Goal: Task Accomplishment & Management: Manage account settings

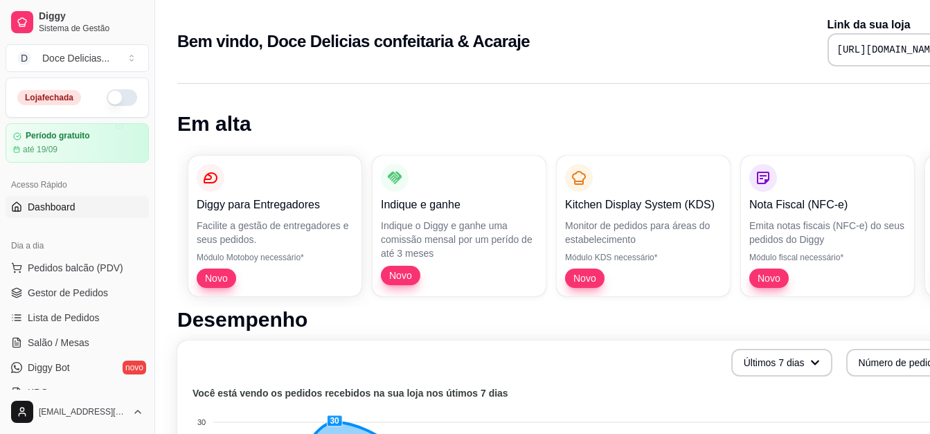
click at [107, 95] on button "button" at bounding box center [122, 97] width 30 height 17
click at [82, 283] on link "Gestor de Pedidos" at bounding box center [77, 293] width 143 height 22
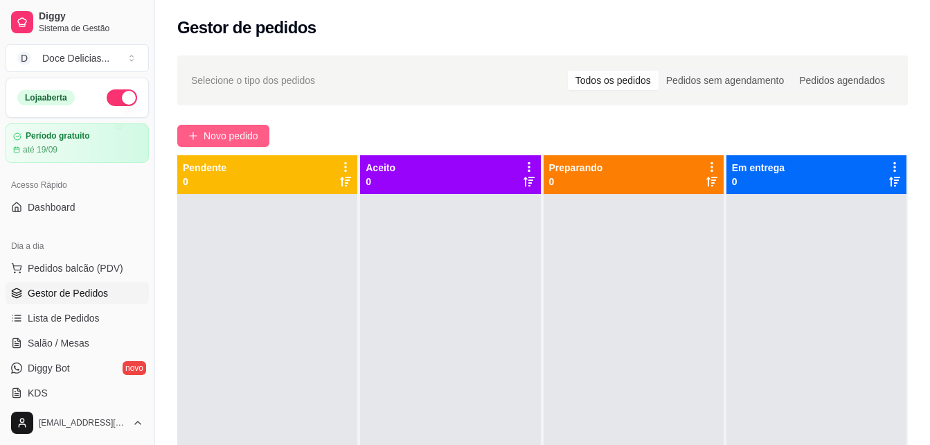
click at [226, 144] on button "Novo pedido" at bounding box center [223, 136] width 92 height 22
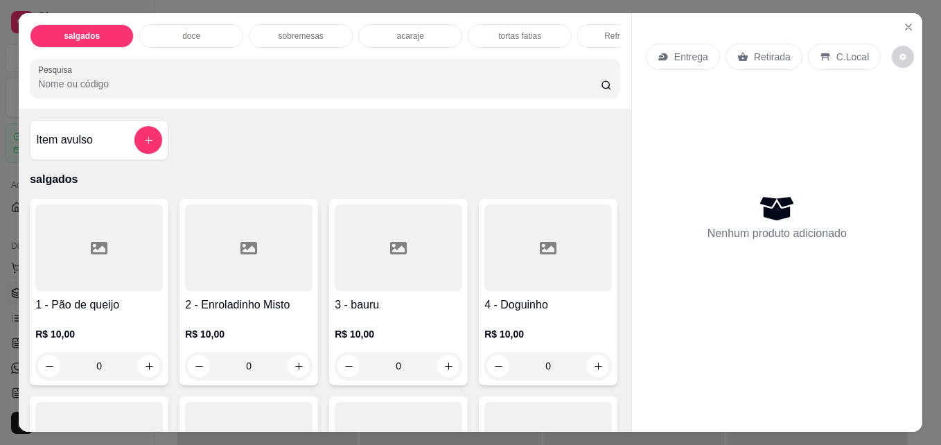
click at [210, 34] on div "doce" at bounding box center [191, 36] width 104 height 24
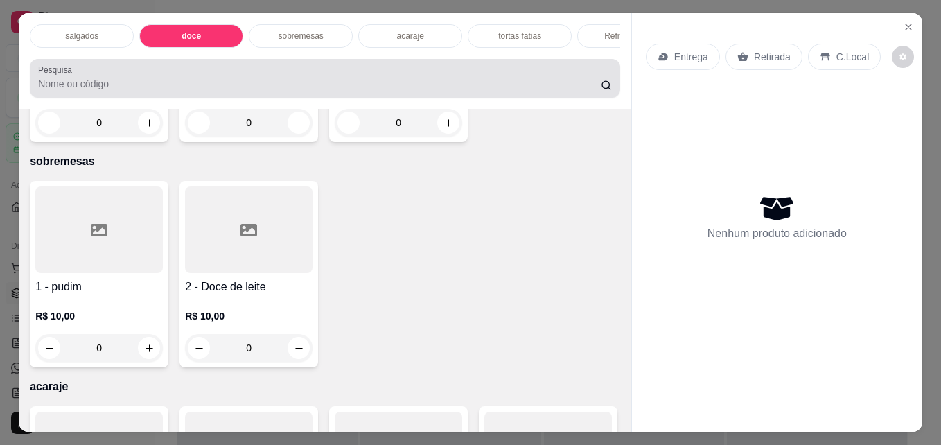
scroll to position [36, 0]
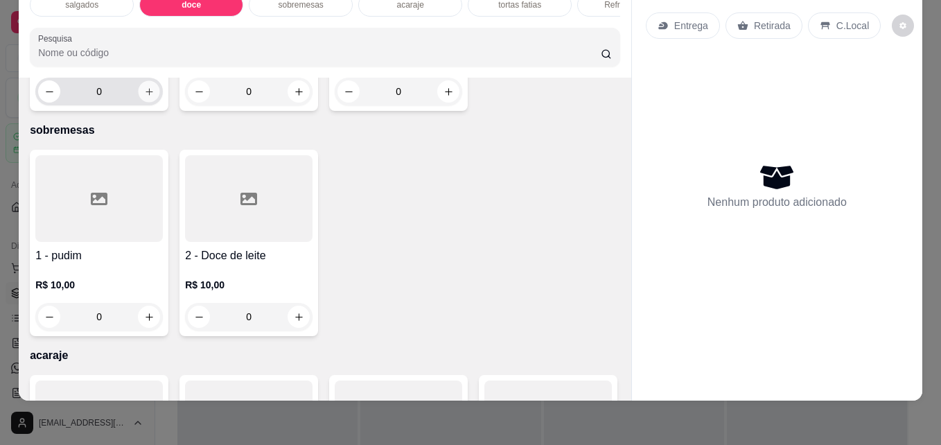
click at [144, 97] on icon "increase-product-quantity" at bounding box center [149, 92] width 10 height 10
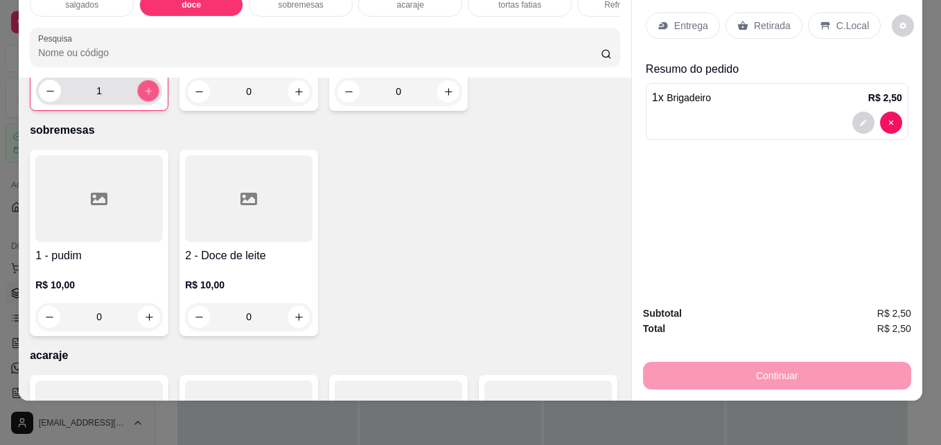
click at [145, 94] on icon "increase-product-quantity" at bounding box center [148, 90] width 7 height 7
click at [145, 95] on icon "increase-product-quantity" at bounding box center [149, 91] width 8 height 8
click at [145, 94] on icon "increase-product-quantity" at bounding box center [148, 90] width 7 height 7
type input "5"
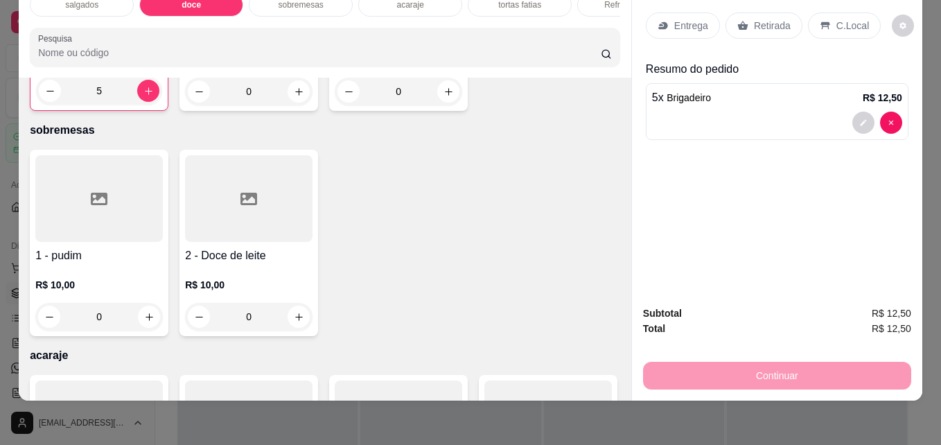
click at [771, 19] on p "Retirada" at bounding box center [772, 26] width 37 height 14
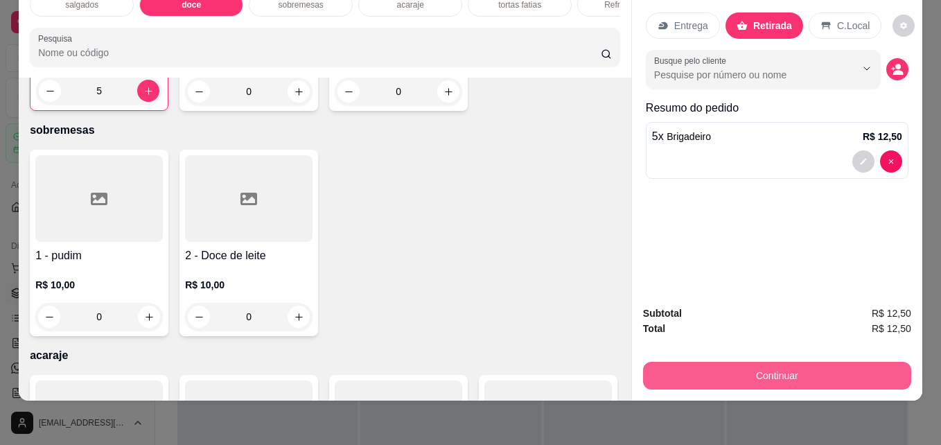
click at [723, 362] on button "Continuar" at bounding box center [777, 376] width 268 height 28
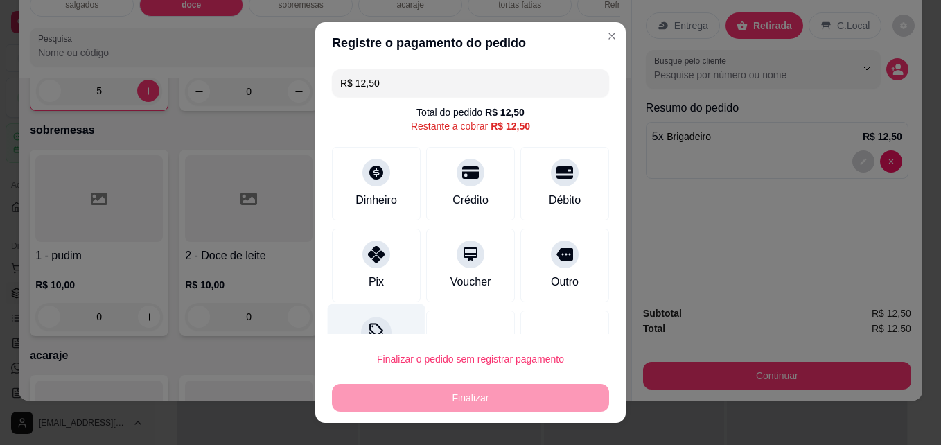
click at [378, 319] on div "Desconto" at bounding box center [377, 344] width 98 height 81
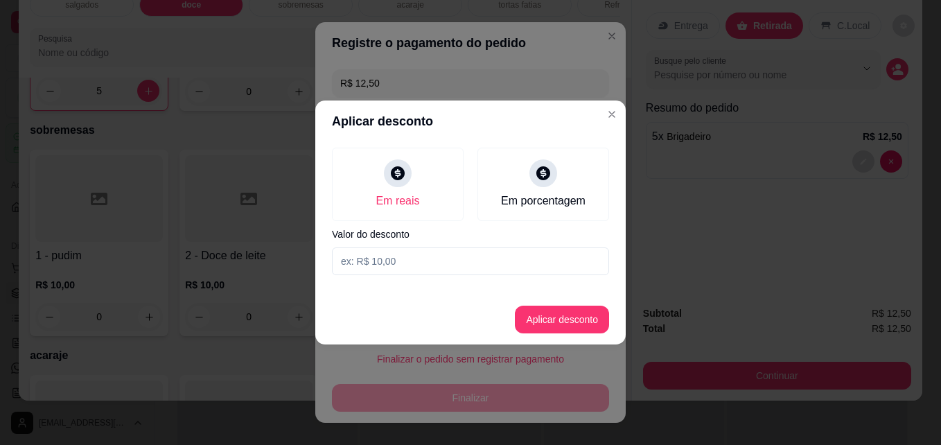
click at [372, 264] on input at bounding box center [470, 261] width 277 height 28
type input "2,50"
click at [579, 327] on button "Aplicar desconto" at bounding box center [562, 319] width 91 height 27
type input "R$ 10,00"
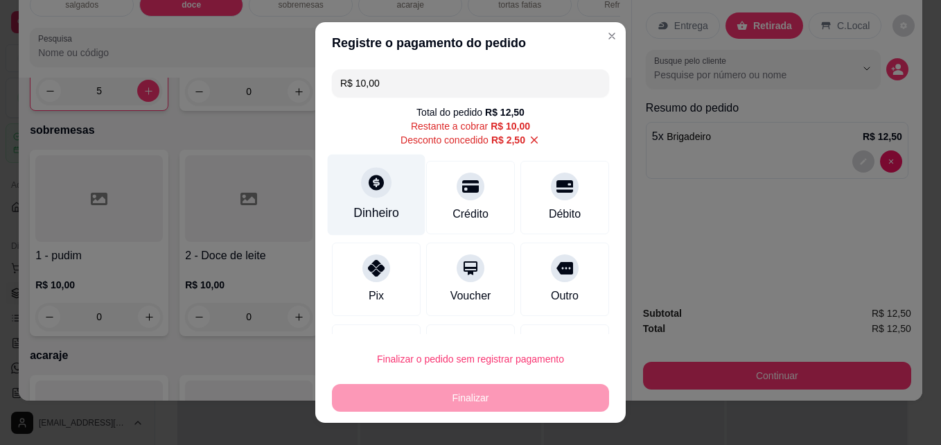
click at [378, 217] on div "Dinheiro" at bounding box center [376, 213] width 46 height 18
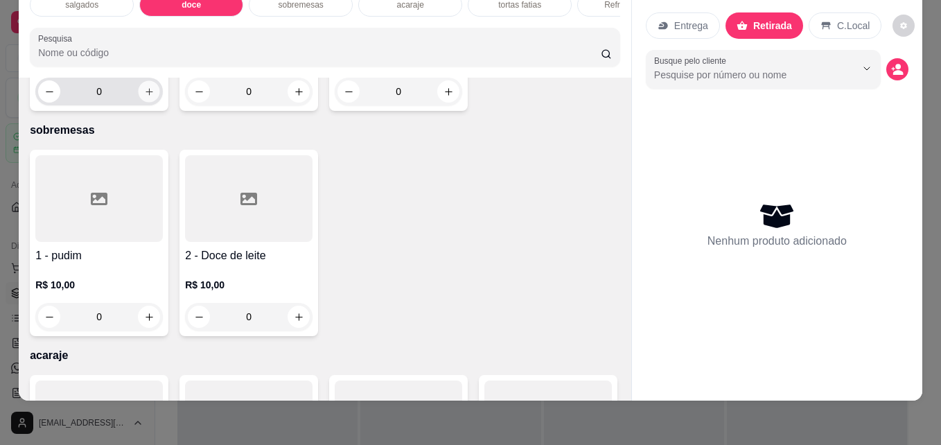
click at [146, 103] on button "increase-product-quantity" at bounding box center [149, 91] width 21 height 21
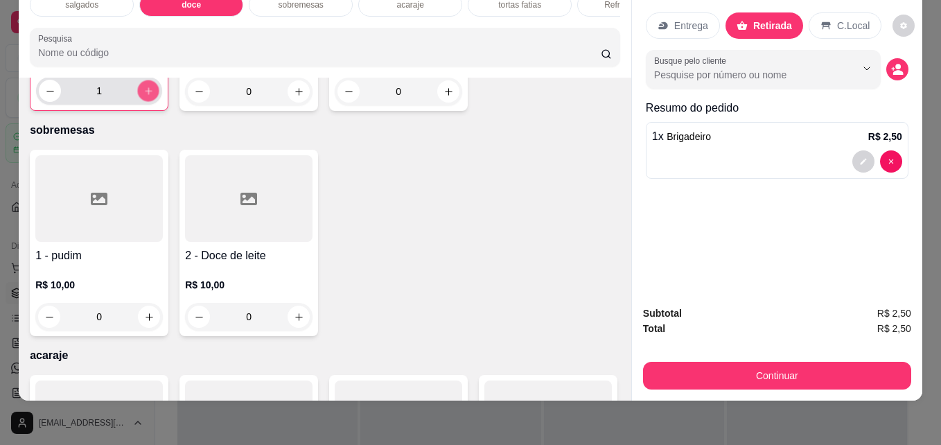
click at [146, 102] on button "increase-product-quantity" at bounding box center [148, 90] width 21 height 21
type input "2"
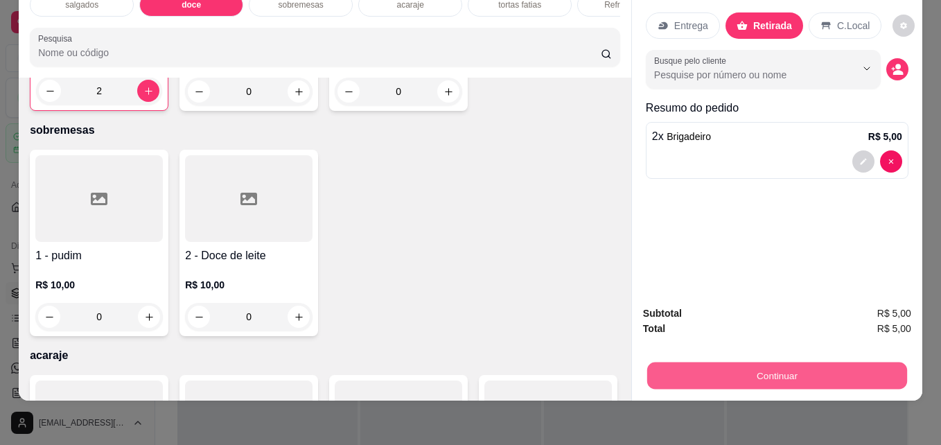
click at [758, 362] on button "Continuar" at bounding box center [777, 375] width 260 height 27
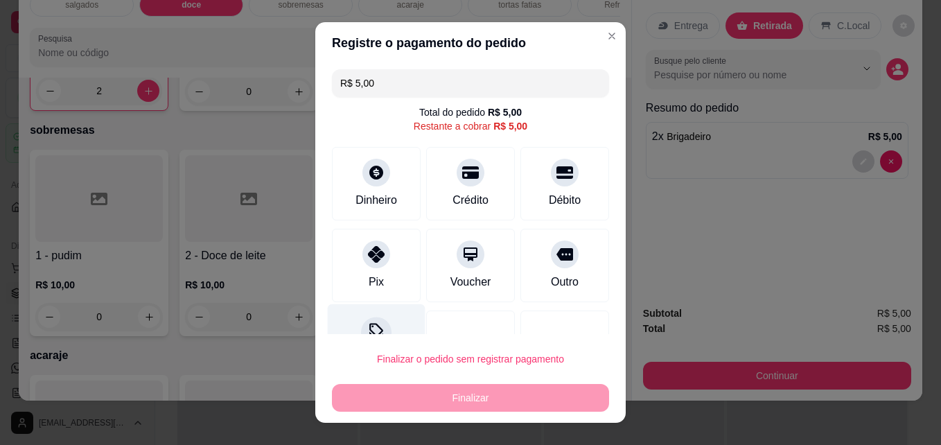
click at [387, 330] on div "Desconto" at bounding box center [377, 344] width 98 height 81
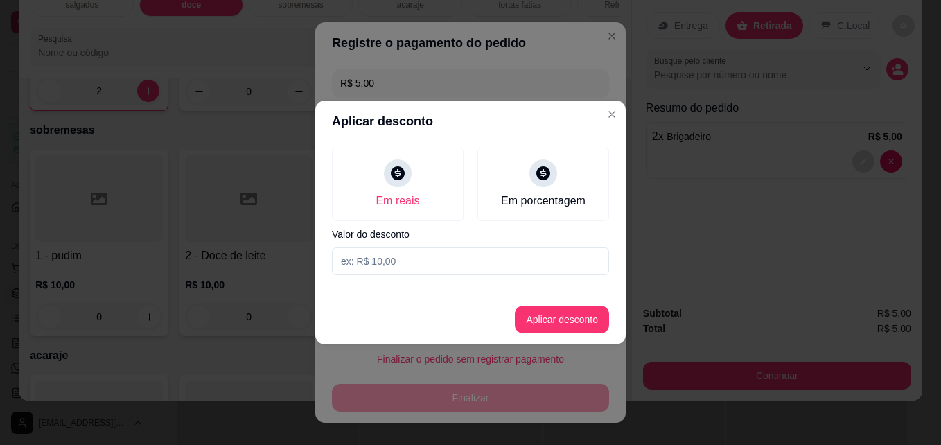
click at [412, 252] on input at bounding box center [470, 261] width 277 height 28
type input "1,00"
click at [579, 313] on button "Aplicar desconto" at bounding box center [562, 319] width 91 height 27
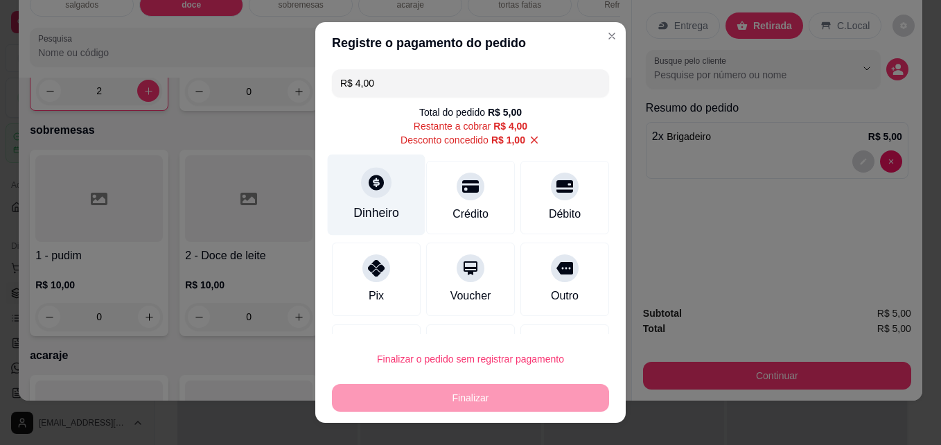
click at [376, 231] on div "Dinheiro" at bounding box center [377, 194] width 98 height 81
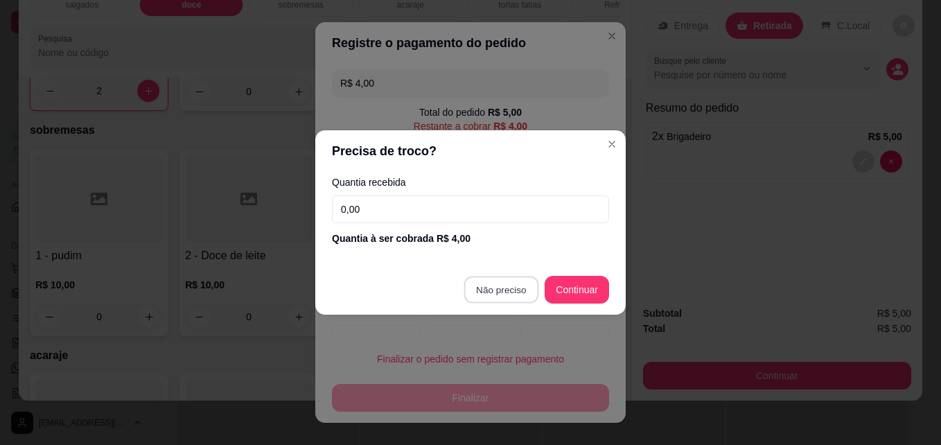
type input "R$ 0,00"
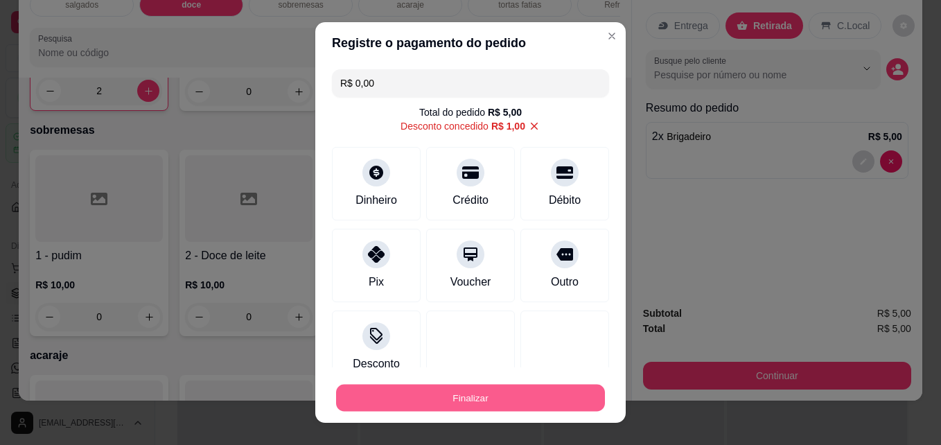
click at [434, 404] on button "Finalizar" at bounding box center [470, 397] width 269 height 27
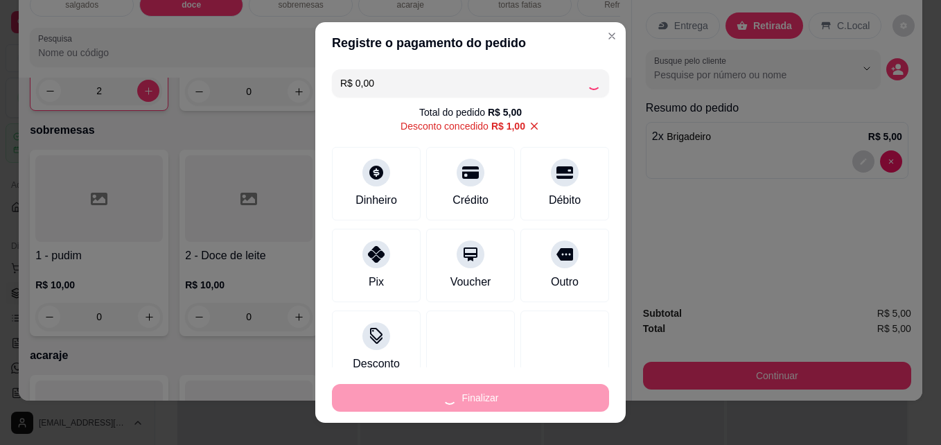
type input "0"
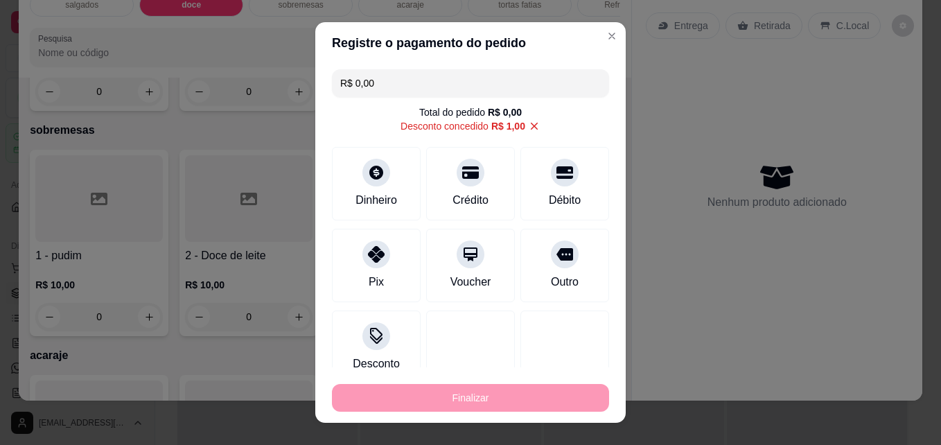
type input "-R$ 5,00"
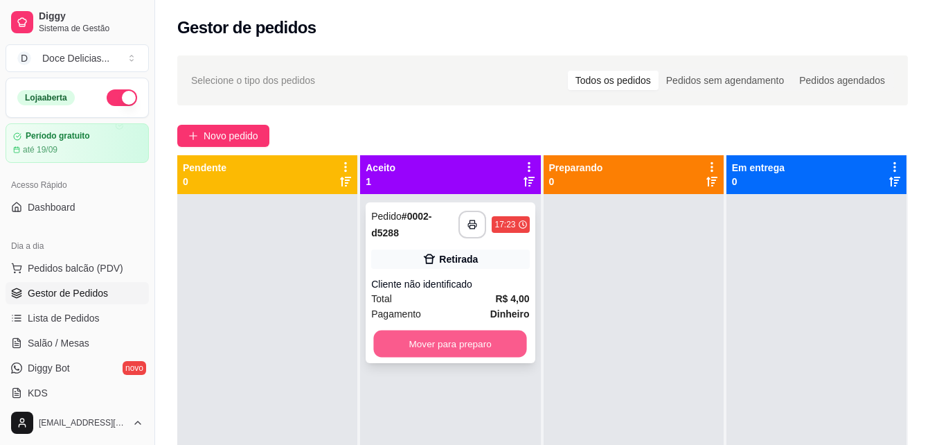
click at [456, 338] on button "Mover para preparo" at bounding box center [450, 343] width 153 height 27
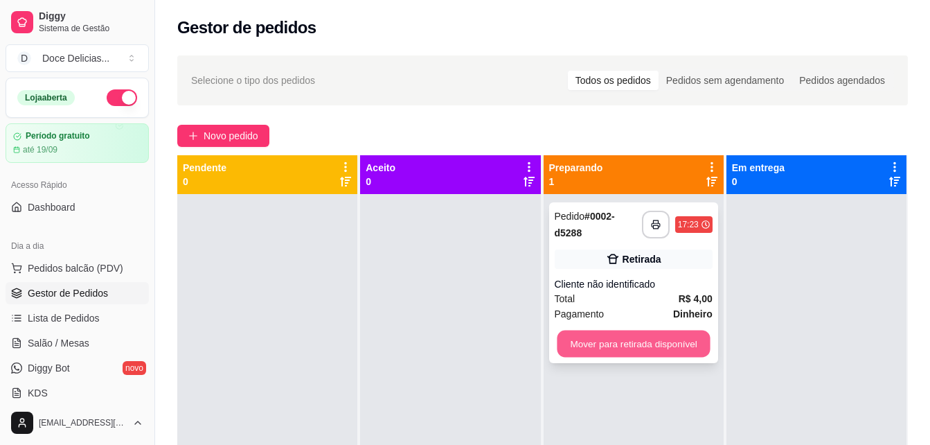
click at [565, 334] on button "Mover para retirada disponível" at bounding box center [633, 343] width 153 height 27
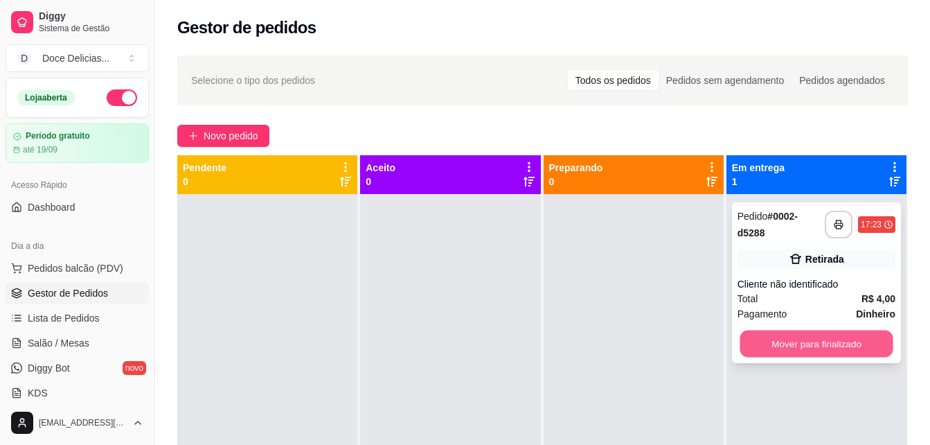
click at [743, 337] on button "Mover para finalizado" at bounding box center [816, 343] width 153 height 27
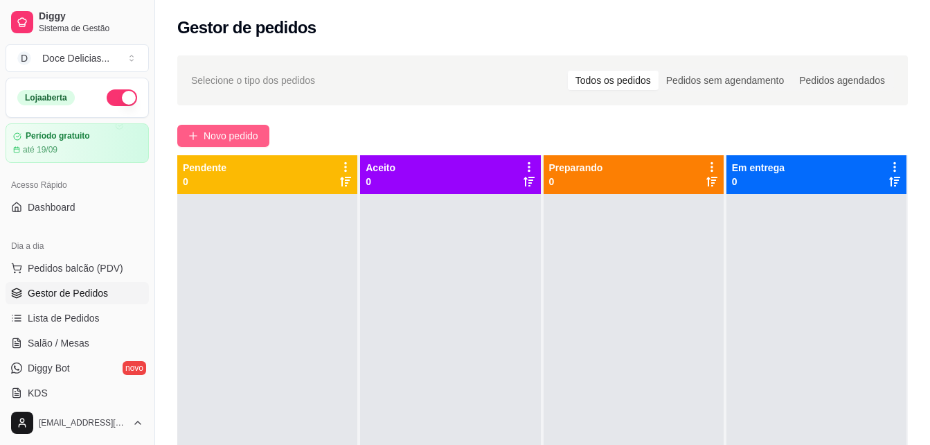
click at [245, 127] on button "Novo pedido" at bounding box center [223, 136] width 92 height 22
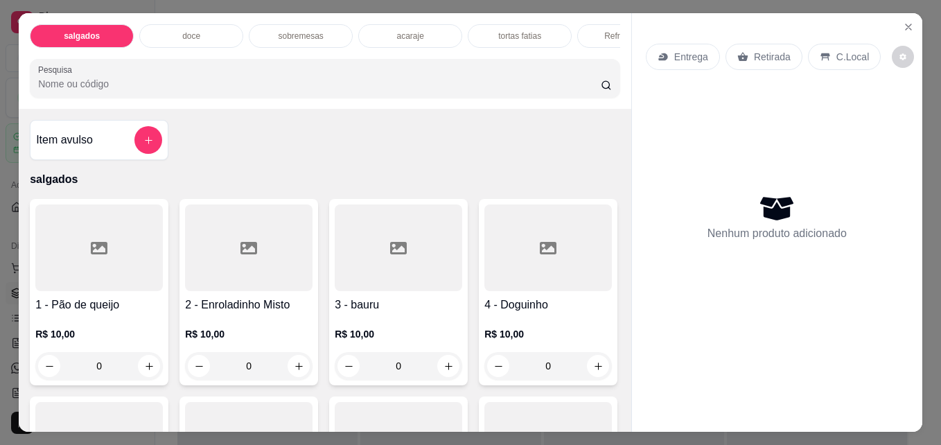
click at [222, 27] on div "doce" at bounding box center [191, 36] width 104 height 24
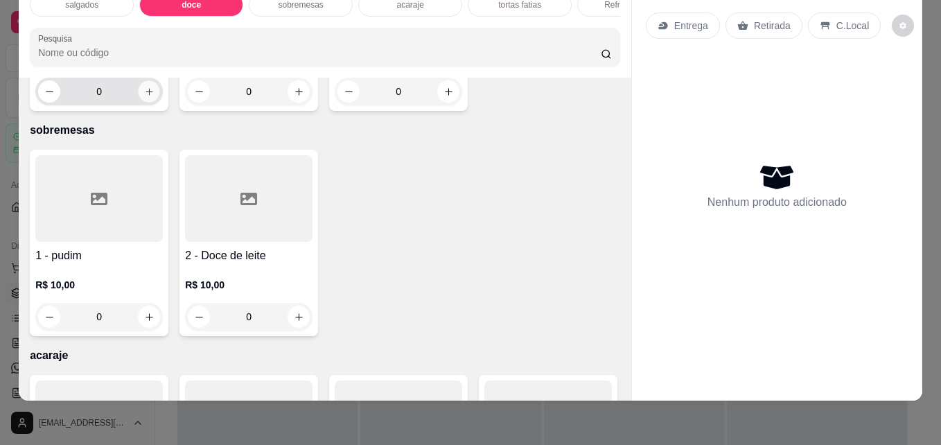
click at [144, 97] on icon "increase-product-quantity" at bounding box center [149, 92] width 10 height 10
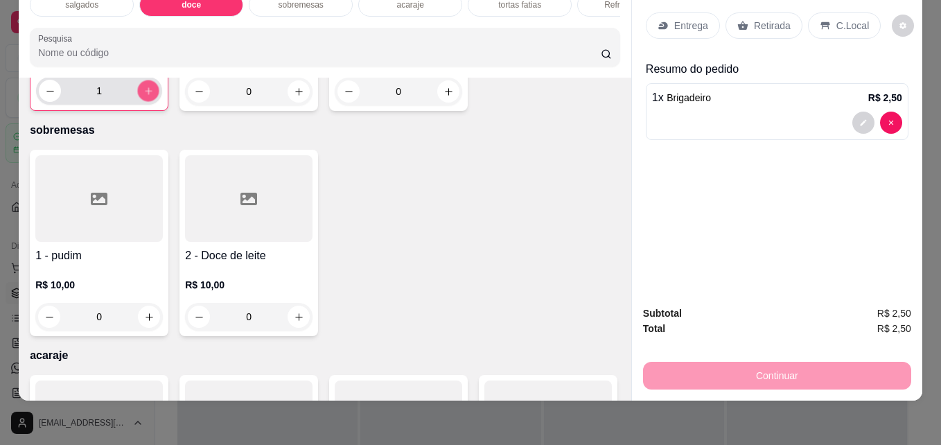
click at [145, 94] on icon "increase-product-quantity" at bounding box center [148, 90] width 7 height 7
type input "3"
click at [756, 19] on p "Retirada" at bounding box center [772, 26] width 37 height 14
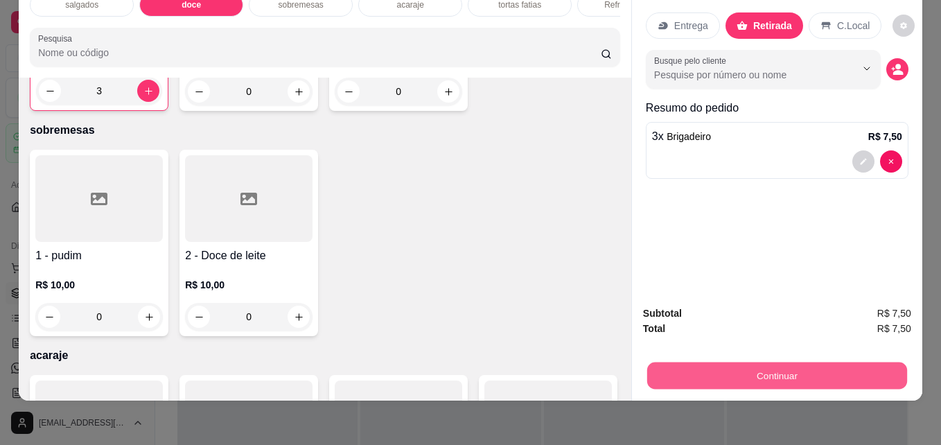
click at [648, 362] on button "Continuar" at bounding box center [777, 375] width 260 height 27
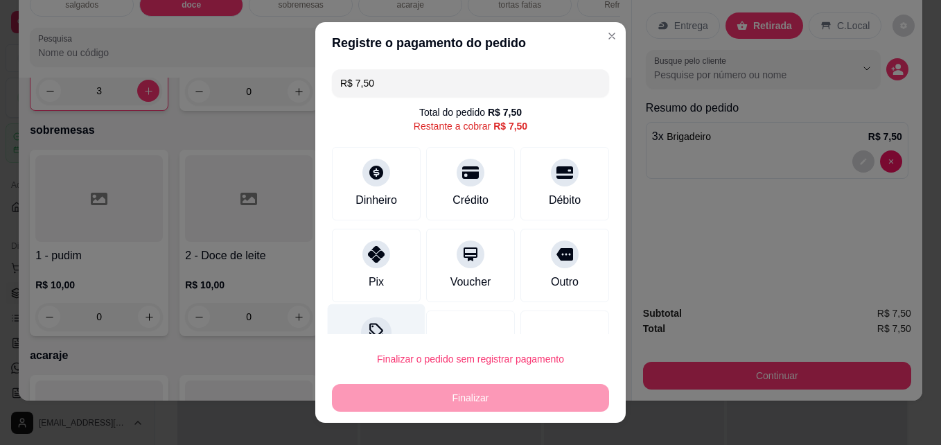
click at [345, 319] on div "Desconto" at bounding box center [377, 344] width 98 height 81
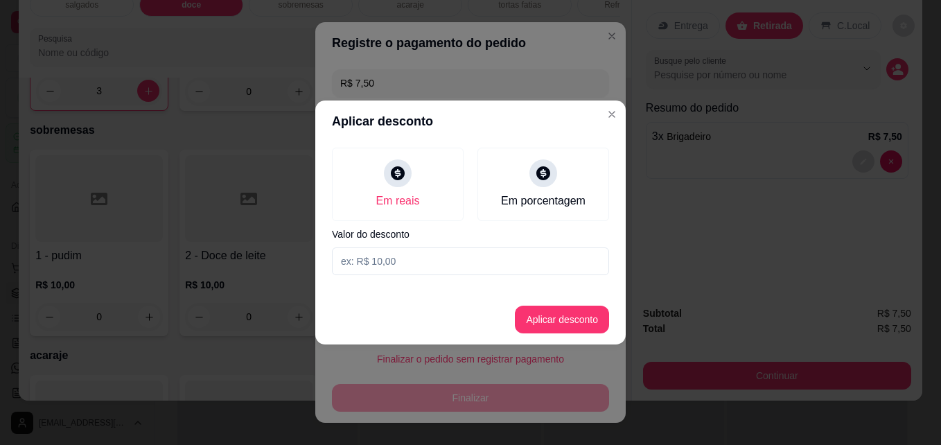
click at [384, 260] on input at bounding box center [470, 261] width 277 height 28
type input "1,50"
click at [543, 328] on button "Aplicar desconto" at bounding box center [562, 319] width 91 height 27
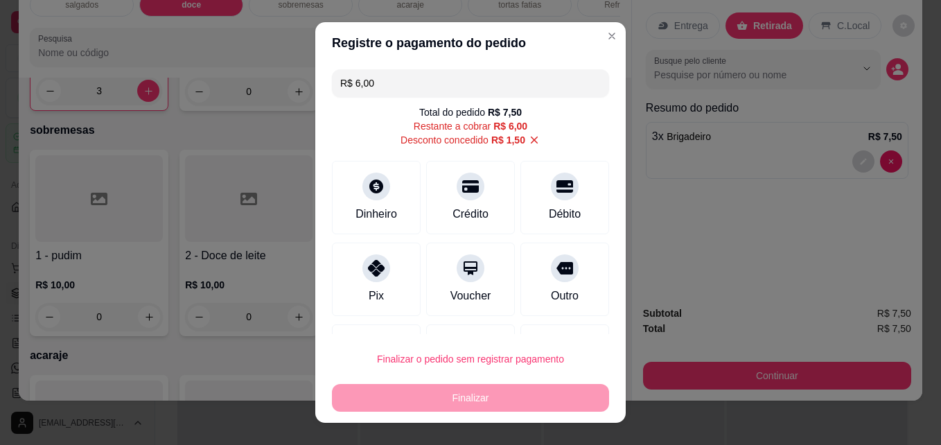
click at [447, 403] on div "Finalizar" at bounding box center [470, 398] width 277 height 28
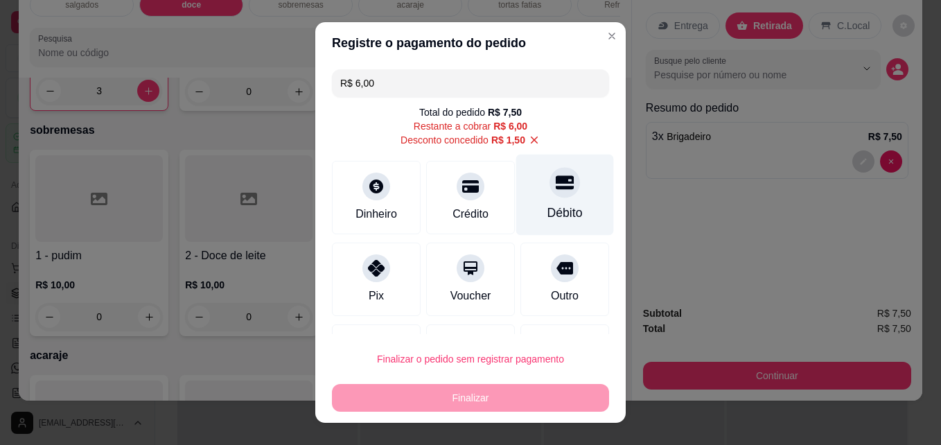
click at [548, 199] on div "Débito" at bounding box center [565, 194] width 98 height 81
type input "R$ 0,00"
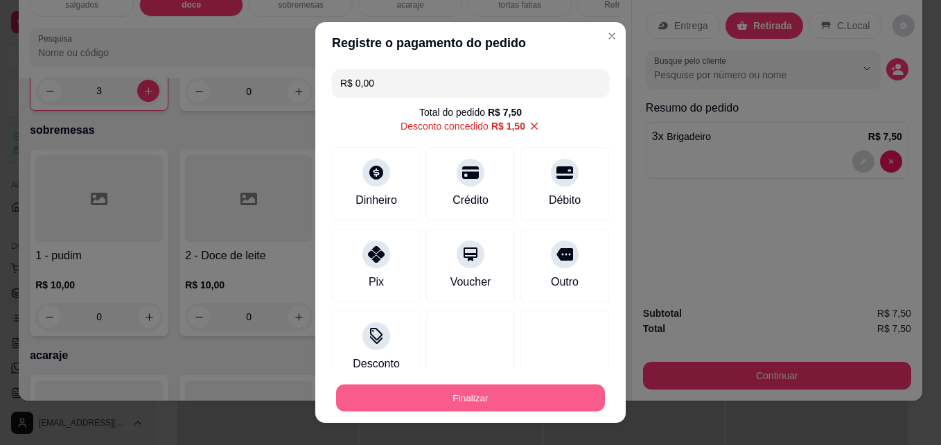
click at [441, 391] on button "Finalizar" at bounding box center [470, 397] width 269 height 27
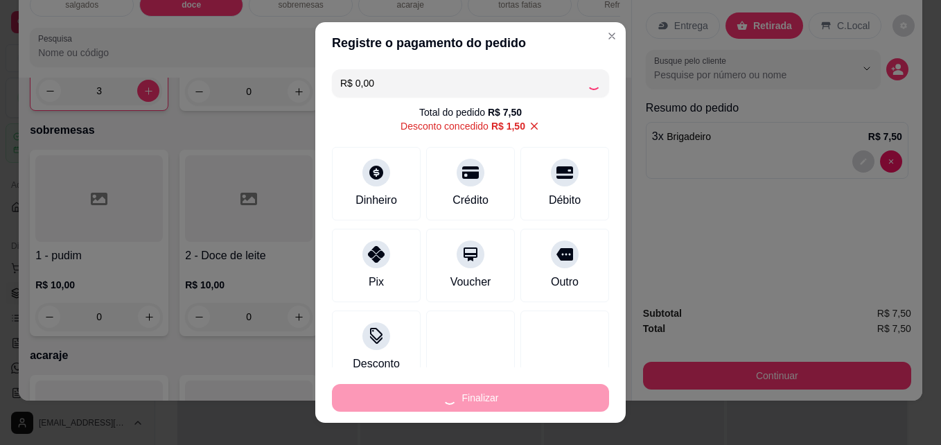
type input "0"
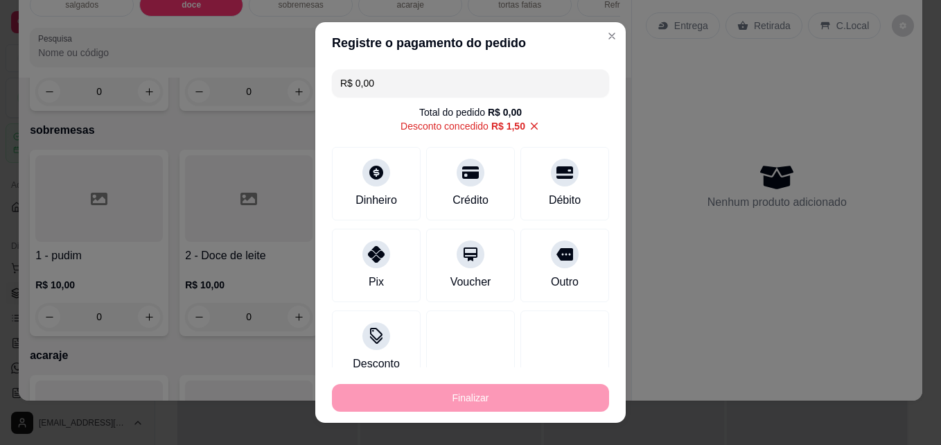
type input "-R$ 7,50"
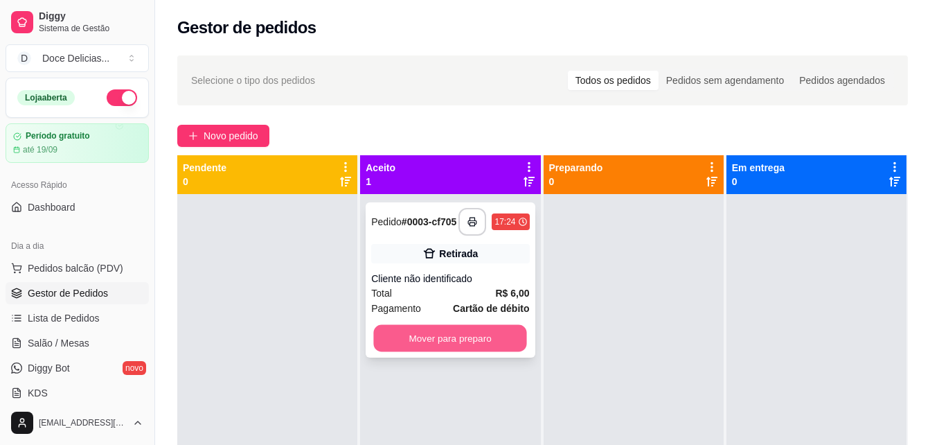
click at [490, 337] on button "Mover para preparo" at bounding box center [450, 338] width 153 height 27
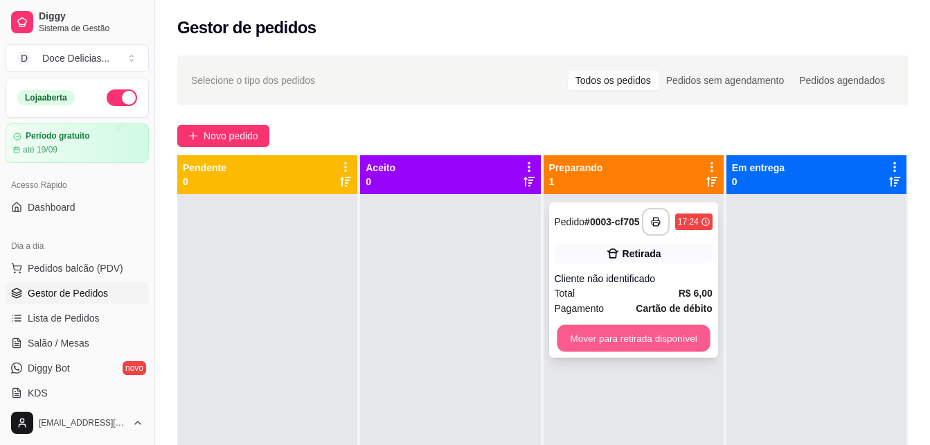
click at [596, 341] on button "Mover para retirada disponível" at bounding box center [633, 338] width 153 height 27
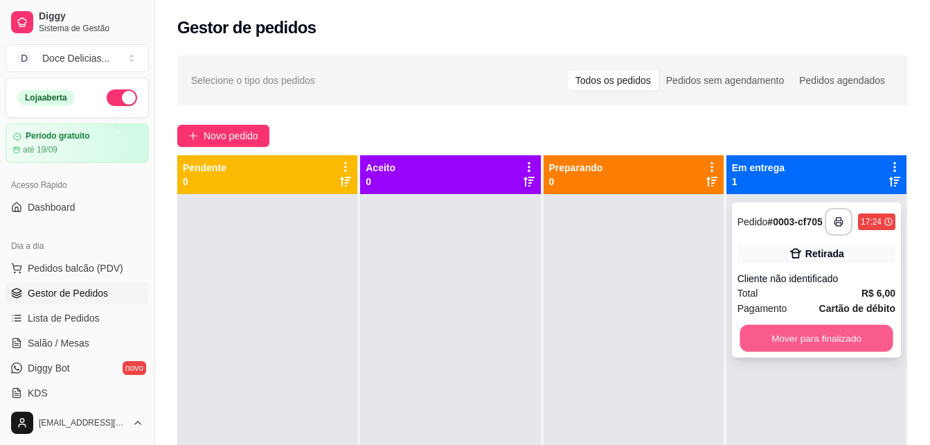
click at [801, 352] on button "Mover para finalizado" at bounding box center [816, 338] width 153 height 27
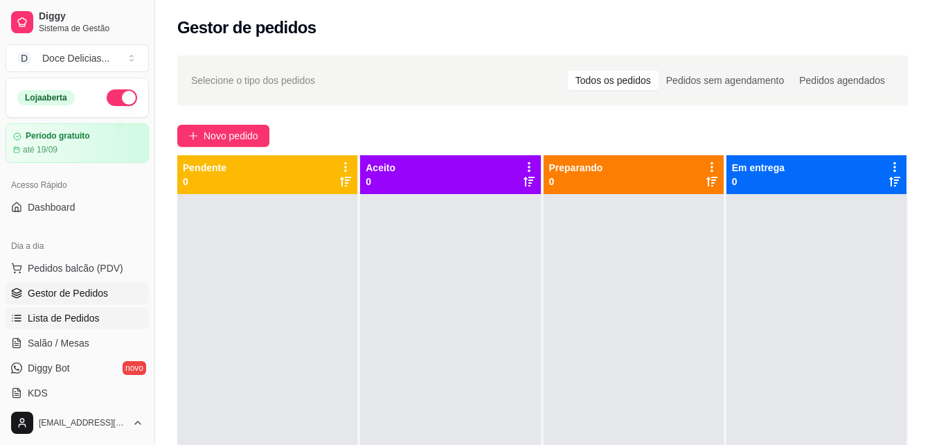
click at [101, 315] on link "Lista de Pedidos" at bounding box center [77, 318] width 143 height 22
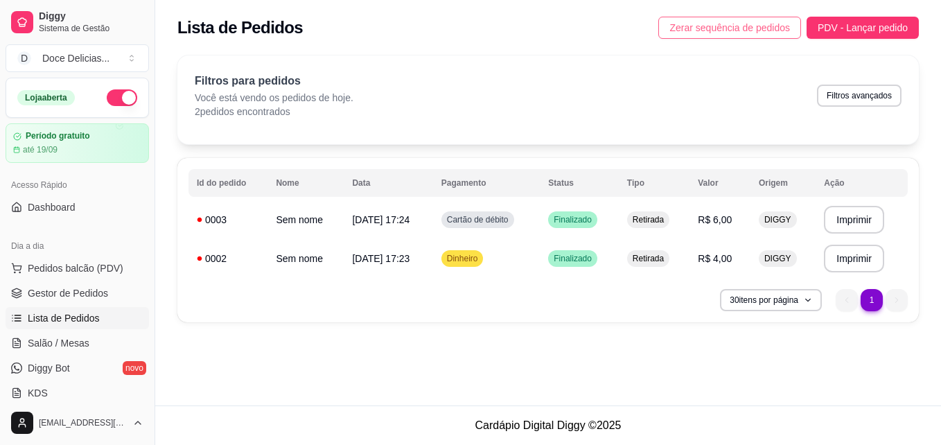
click at [709, 30] on span "Zerar sequência de pedidos" at bounding box center [729, 27] width 121 height 15
